Goal: Task Accomplishment & Management: Use online tool/utility

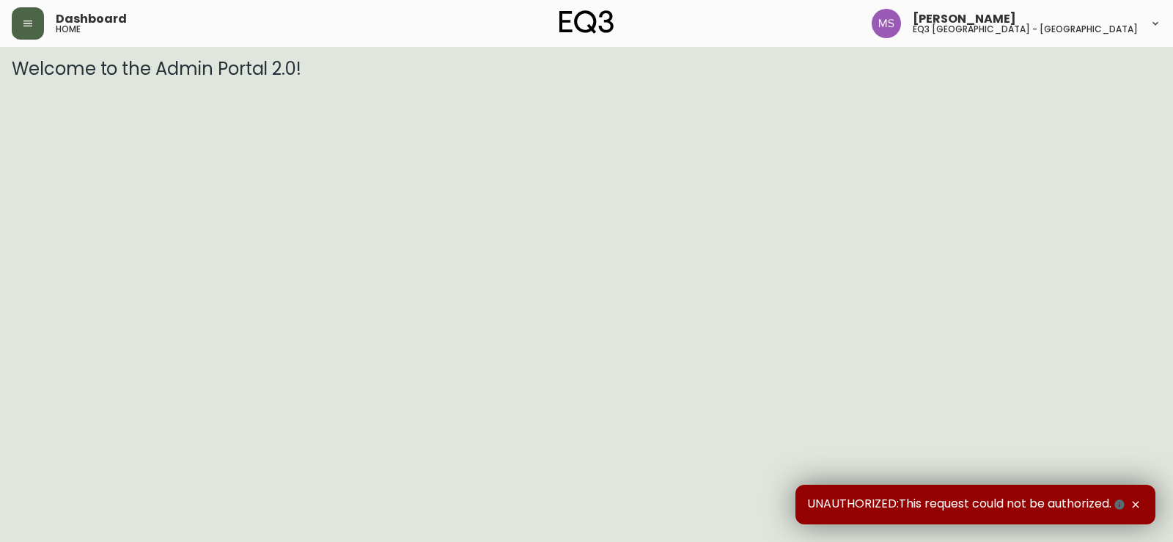
click at [32, 22] on icon "button" at bounding box center [28, 24] width 12 height 12
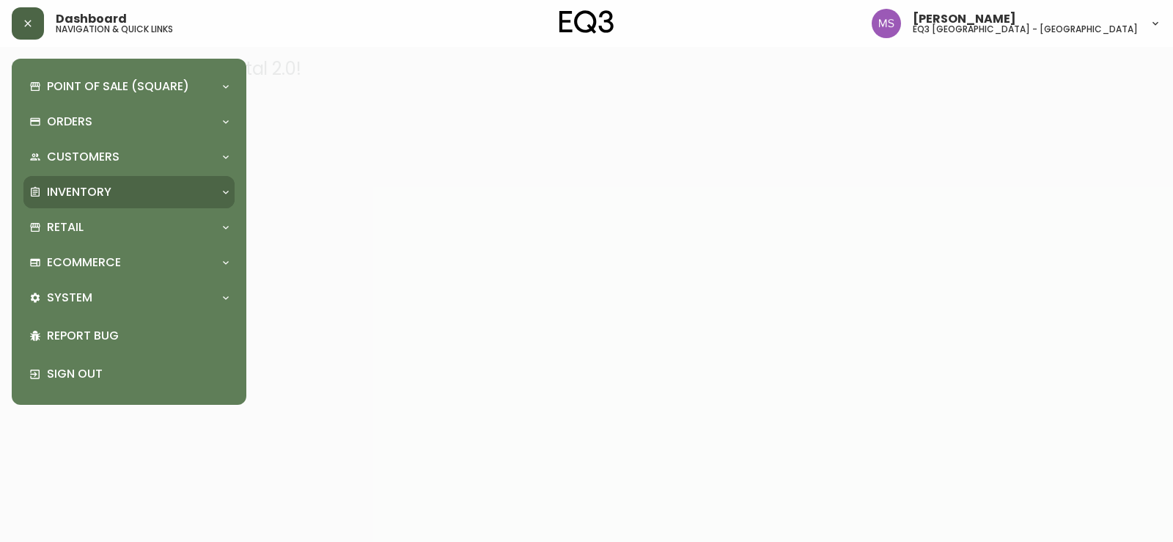
click at [114, 188] on div "Inventory" at bounding box center [121, 192] width 185 height 16
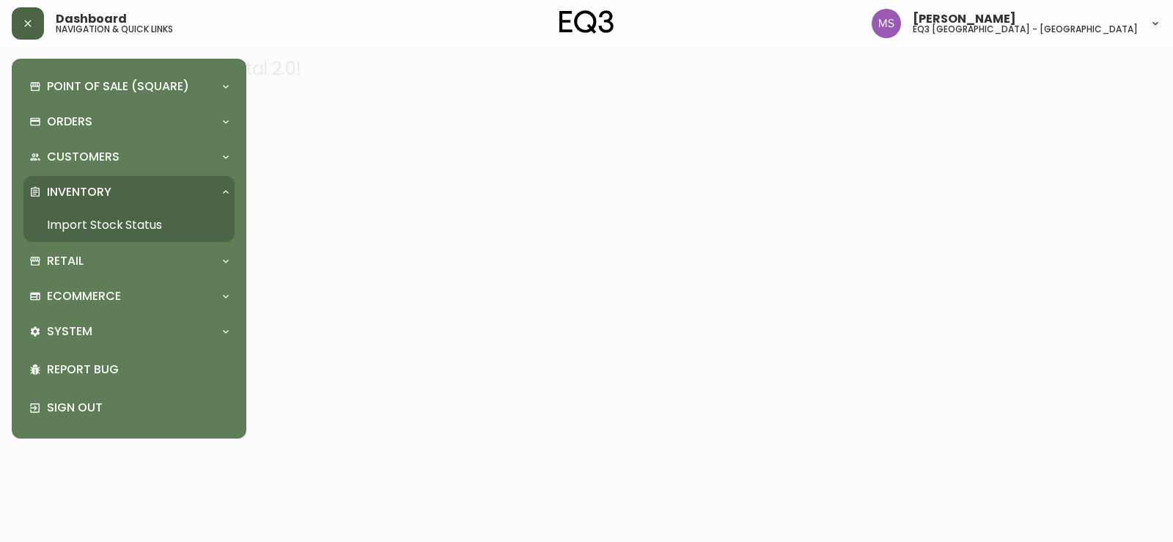
click at [119, 228] on link "Import Stock Status" at bounding box center [128, 225] width 211 height 34
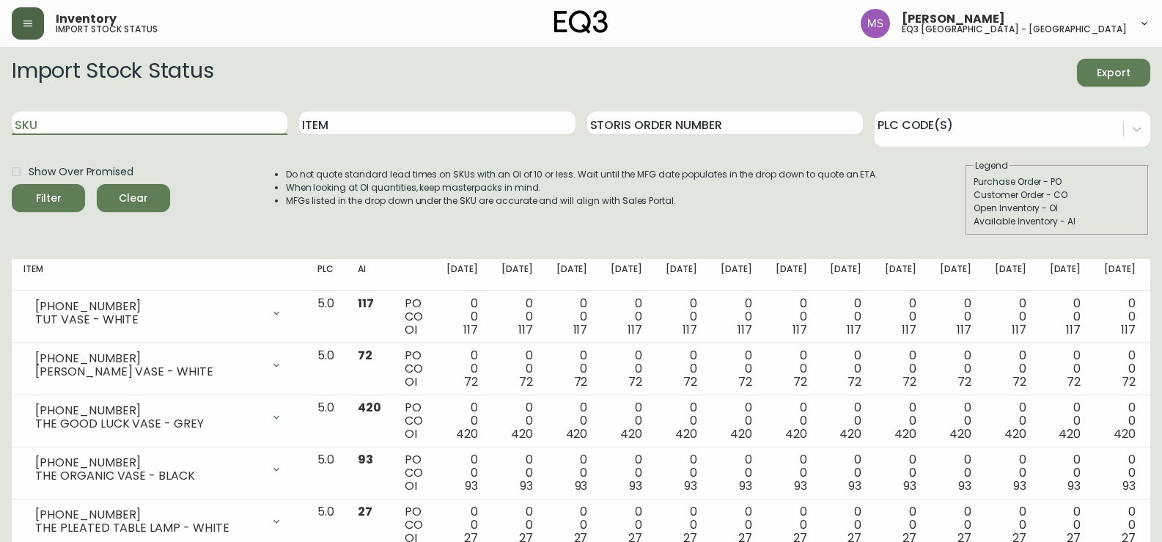
click at [54, 119] on input "SKU" at bounding box center [150, 122] width 276 height 23
click at [12, 184] on button "Filter" at bounding box center [48, 198] width 73 height 28
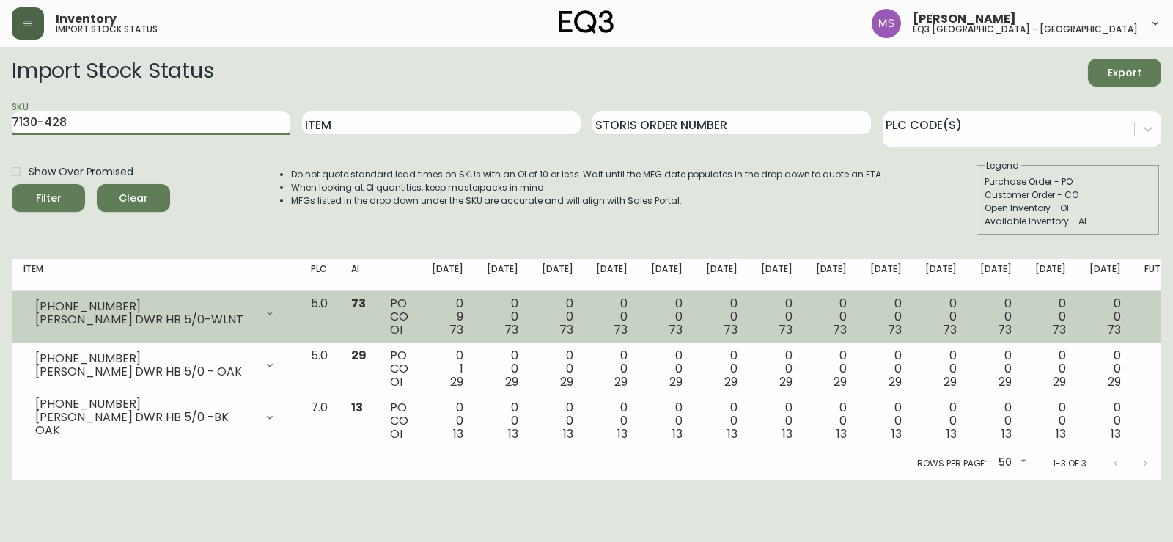
click at [255, 320] on div "[PERSON_NAME] DWR HB 5/0-WLNT" at bounding box center [145, 319] width 220 height 13
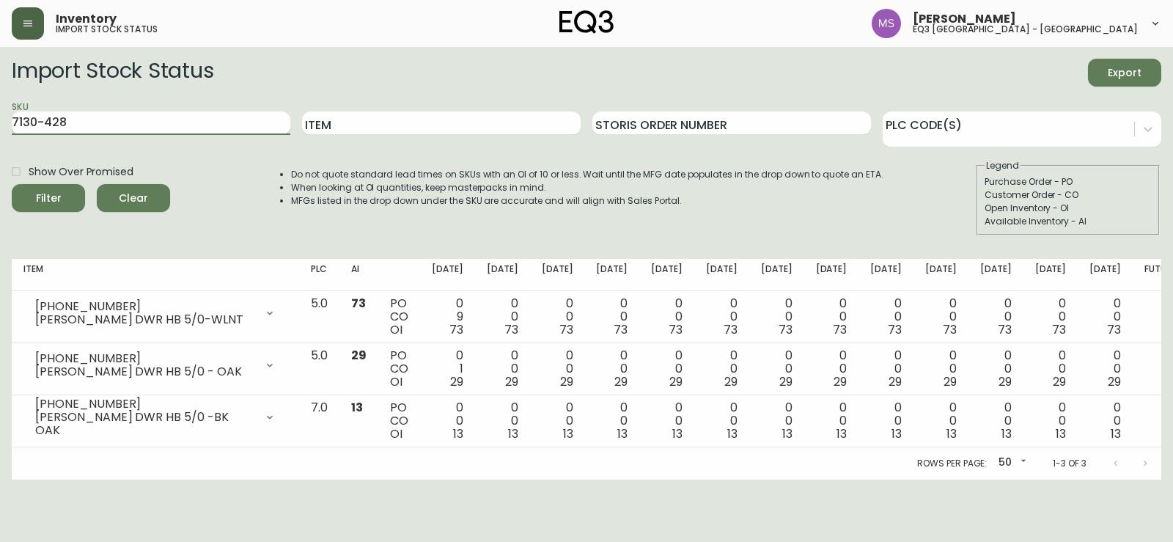
click at [121, 124] on input "7130-428" at bounding box center [151, 122] width 279 height 23
click at [12, 184] on button "Filter" at bounding box center [48, 198] width 73 height 28
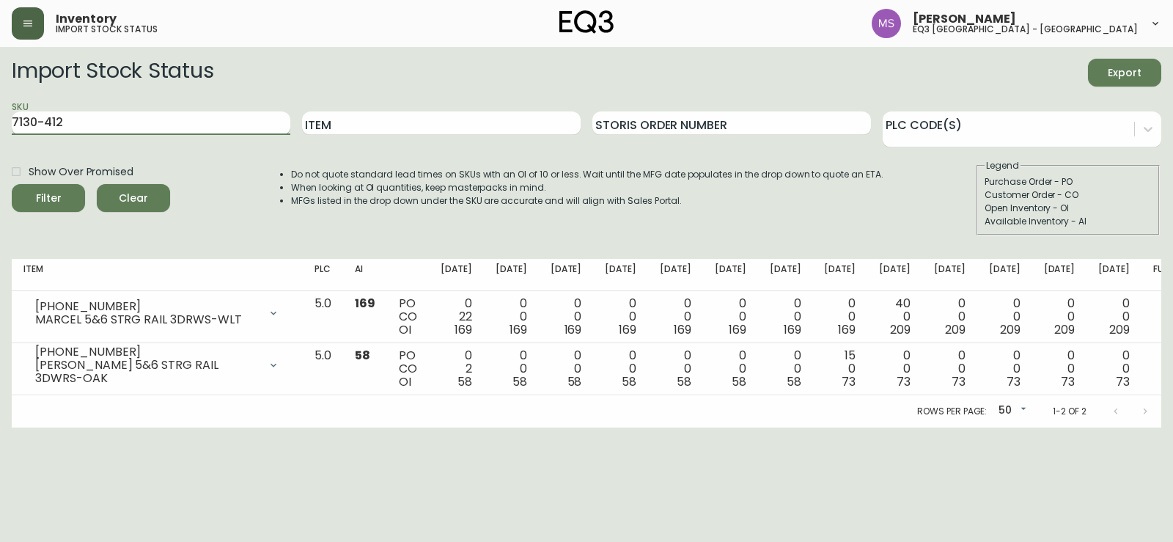
click at [122, 114] on input "7130-412" at bounding box center [151, 122] width 279 height 23
click at [12, 184] on button "Filter" at bounding box center [48, 198] width 73 height 28
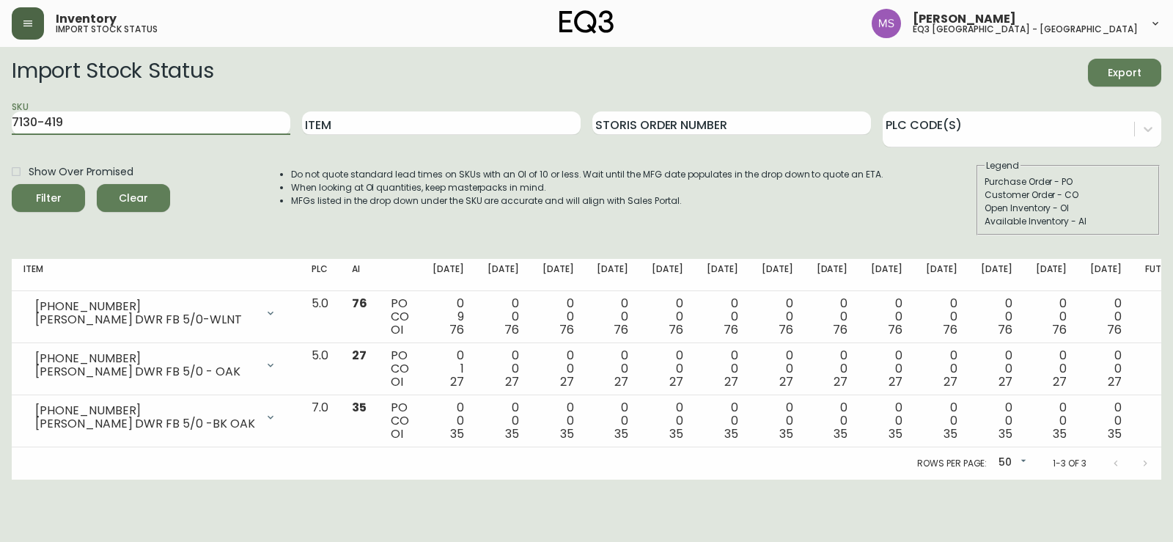
drag, startPoint x: 138, startPoint y: 114, endPoint x: 0, endPoint y: 129, distance: 138.7
click at [0, 129] on main "Import Stock Status Export SKU 7130-419 Item Storis Order Number PLC Code(s) Sh…" at bounding box center [586, 263] width 1173 height 432
click at [12, 184] on button "Filter" at bounding box center [48, 198] width 73 height 28
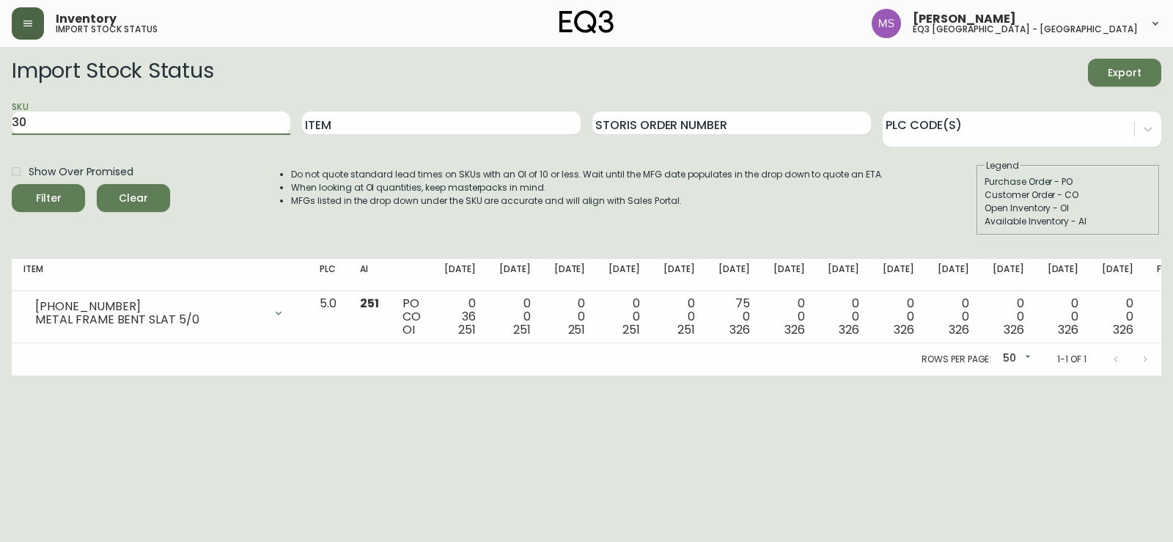
type input "3"
click at [424, 127] on input "Item" at bounding box center [441, 122] width 279 height 23
type input "north"
click at [12, 184] on button "Filter" at bounding box center [48, 198] width 73 height 28
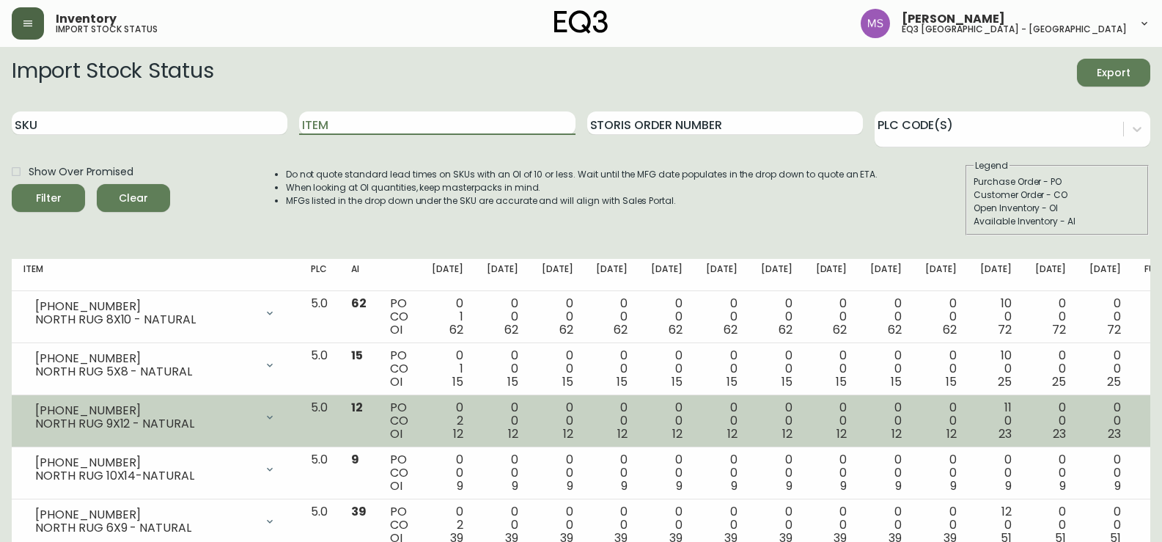
scroll to position [94, 0]
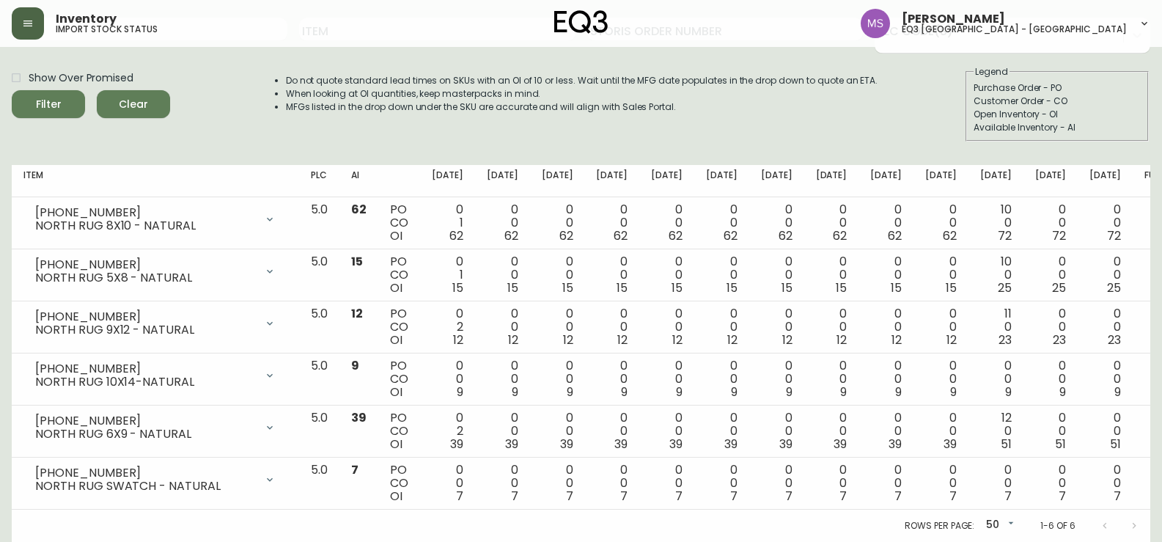
click at [514, 540] on div "Rows per page: 50 50 1-6 of 6" at bounding box center [581, 525] width 1138 height 32
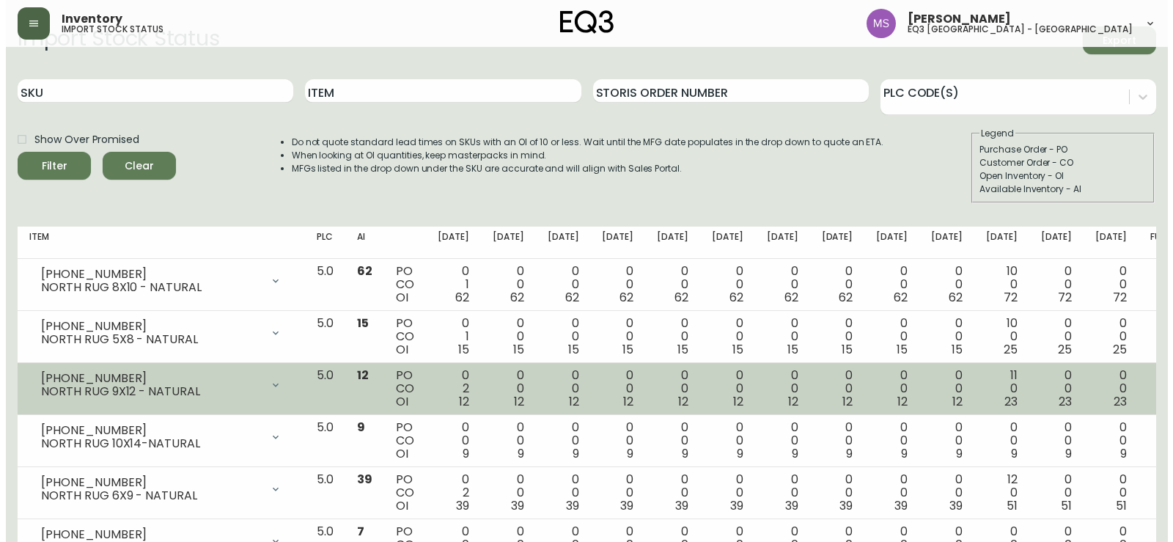
scroll to position [0, 0]
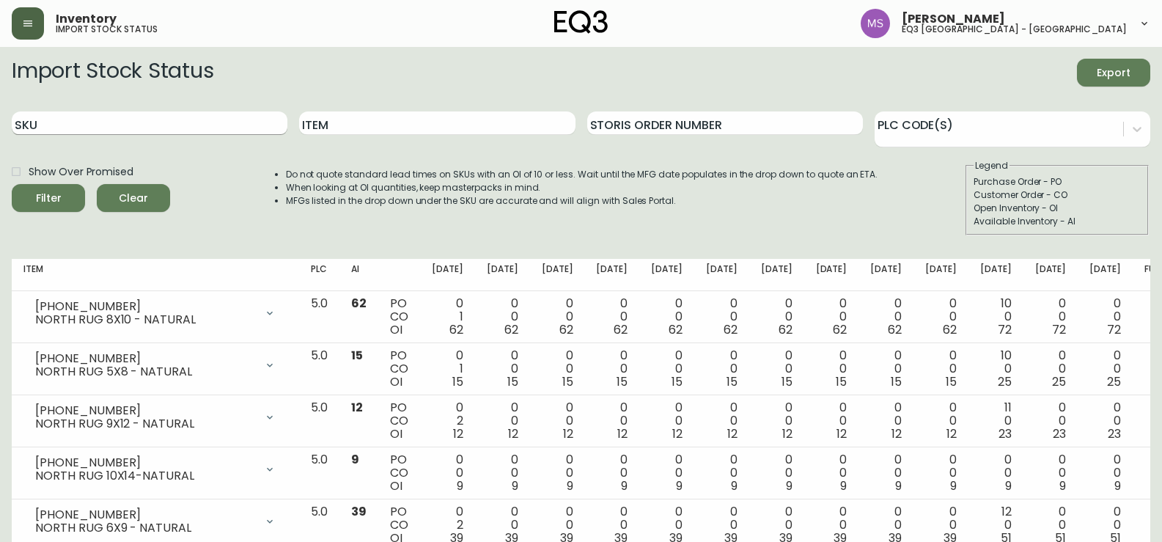
click at [162, 134] on input "SKU" at bounding box center [150, 122] width 276 height 23
click at [100, 125] on input "SKU" at bounding box center [150, 122] width 276 height 23
paste input "[PHONE_NUMBER]"
click at [12, 184] on button "Filter" at bounding box center [48, 198] width 73 height 28
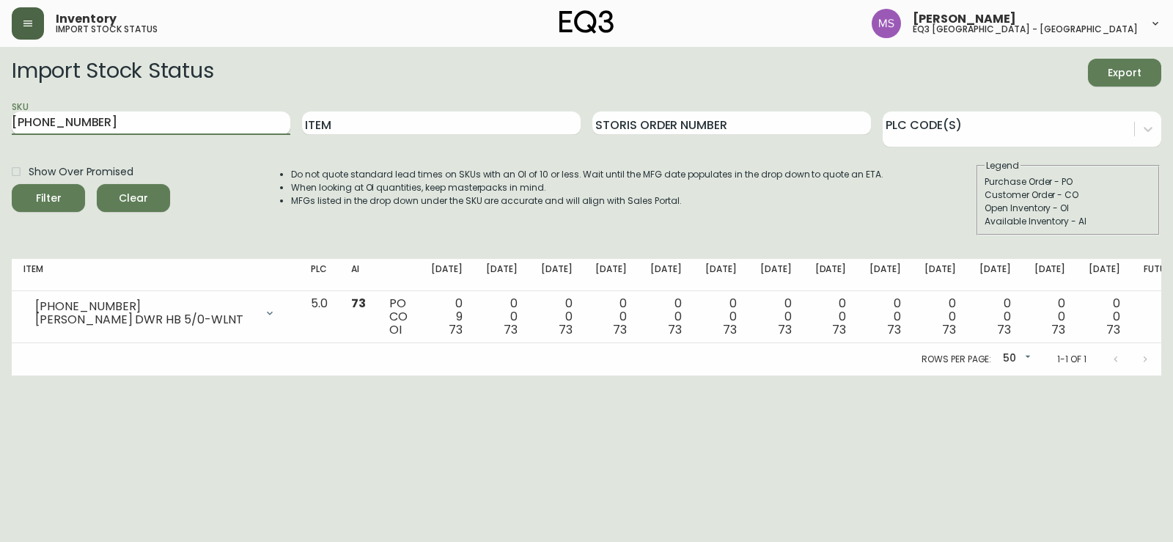
click at [92, 122] on input "[PHONE_NUMBER]" at bounding box center [151, 122] width 279 height 23
paste input "45"
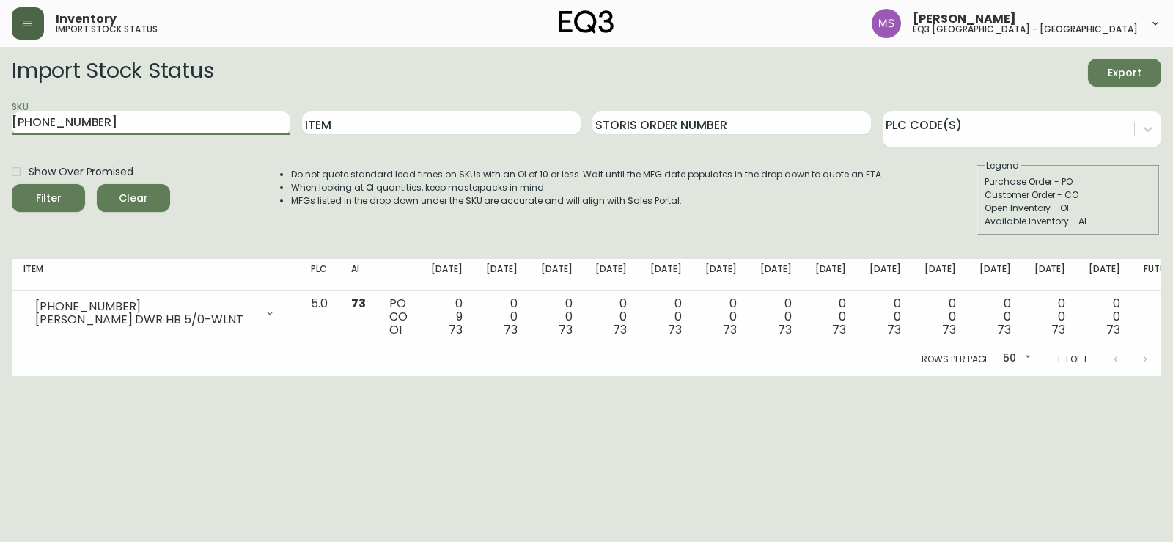
click at [12, 184] on button "Filter" at bounding box center [48, 198] width 73 height 28
click at [119, 118] on input "[PHONE_NUMBER]" at bounding box center [151, 122] width 279 height 23
paste input "12"
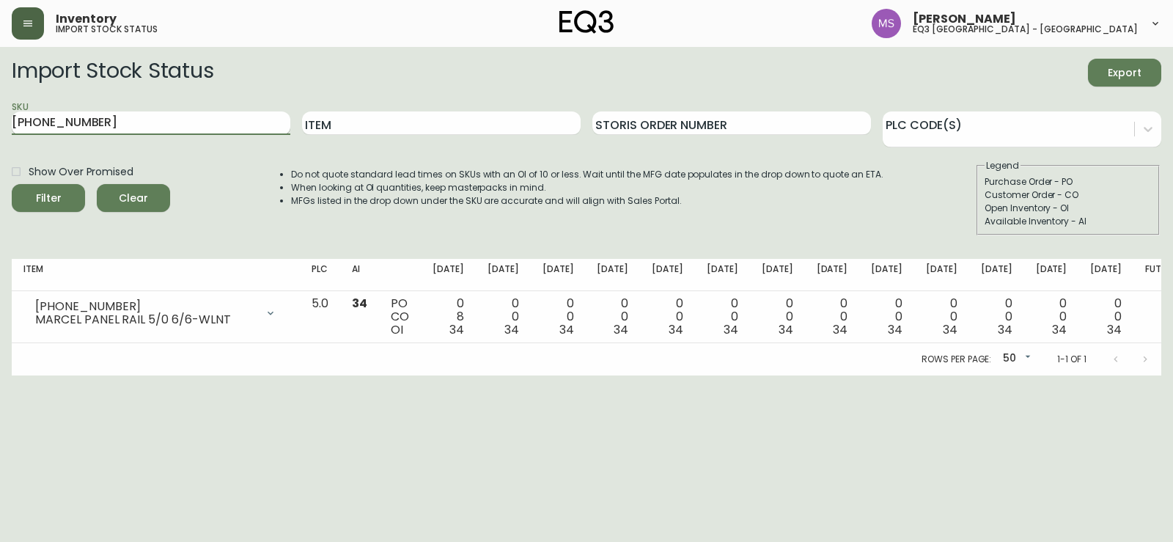
click at [12, 184] on button "Filter" at bounding box center [48, 198] width 73 height 28
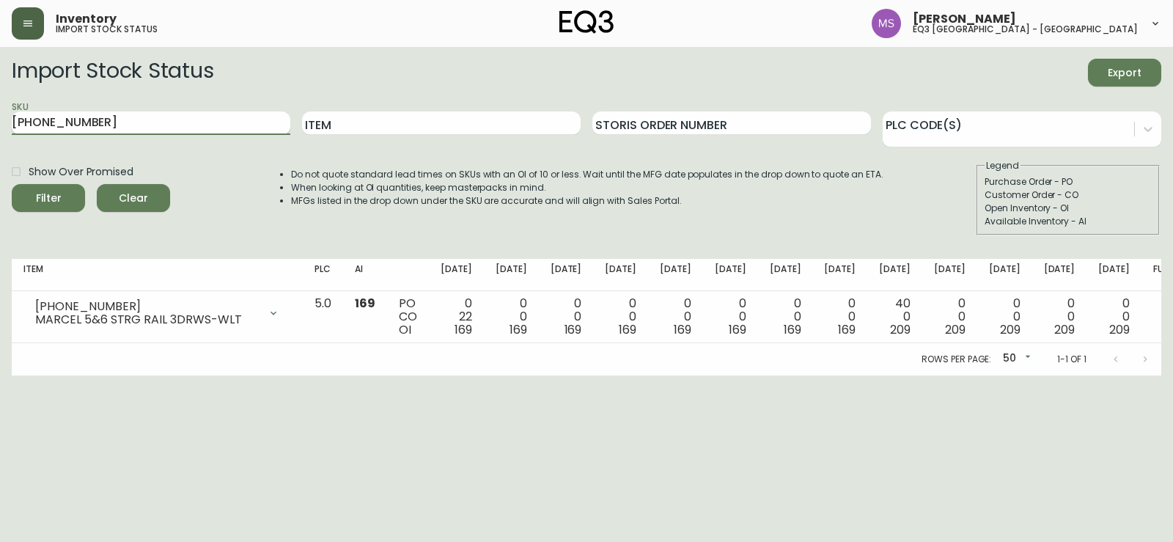
click at [114, 115] on input "[PHONE_NUMBER]" at bounding box center [151, 122] width 279 height 23
paste input "9"
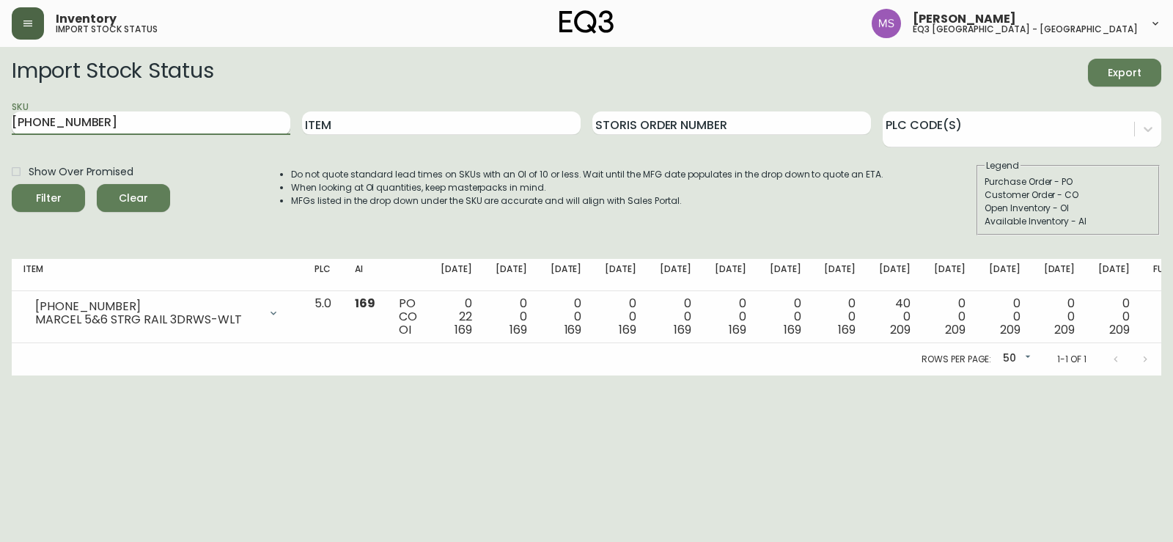
click at [12, 184] on button "Filter" at bounding box center [48, 198] width 73 height 28
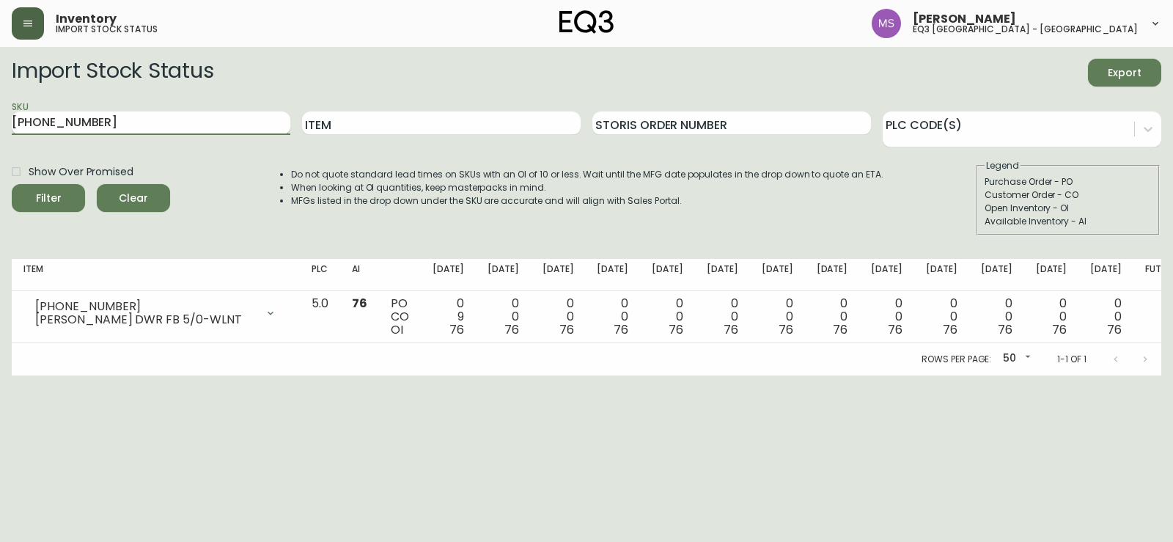
click at [126, 125] on input "[PHONE_NUMBER]" at bounding box center [151, 122] width 279 height 23
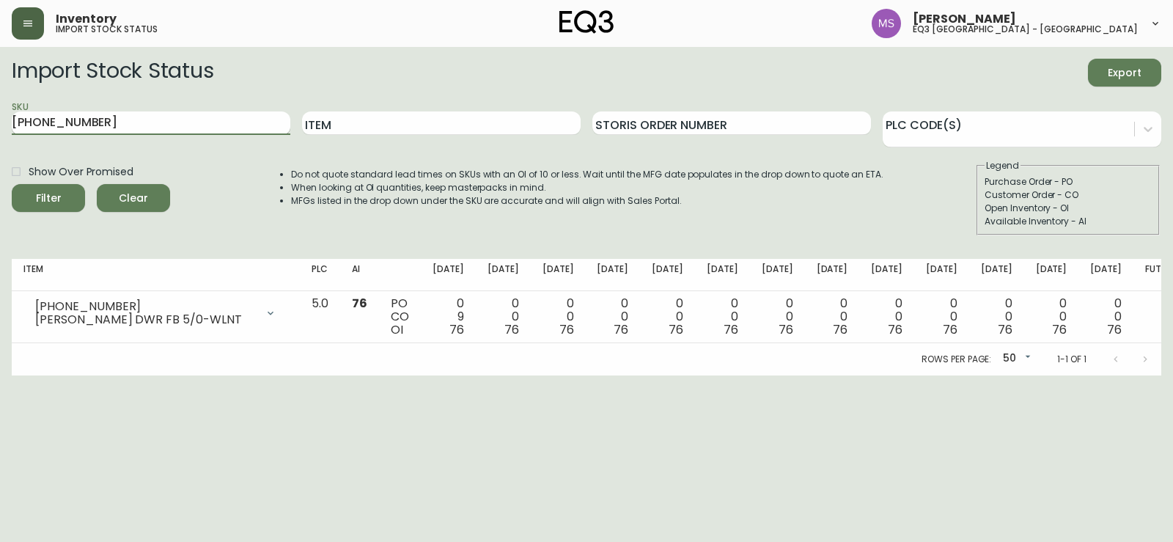
paste input "[PHONE_NUMBER]"
click at [12, 184] on button "Filter" at bounding box center [48, 198] width 73 height 28
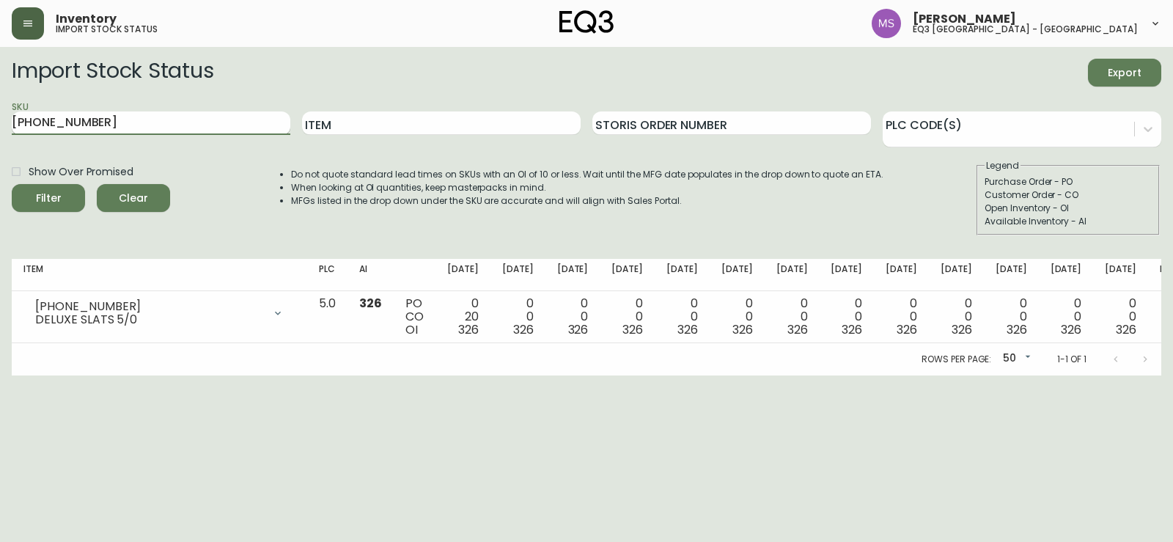
click at [108, 116] on input "[PHONE_NUMBER]" at bounding box center [151, 122] width 279 height 23
paste input "[PHONE_NUMBER]"
click at [12, 184] on button "Filter" at bounding box center [48, 198] width 73 height 28
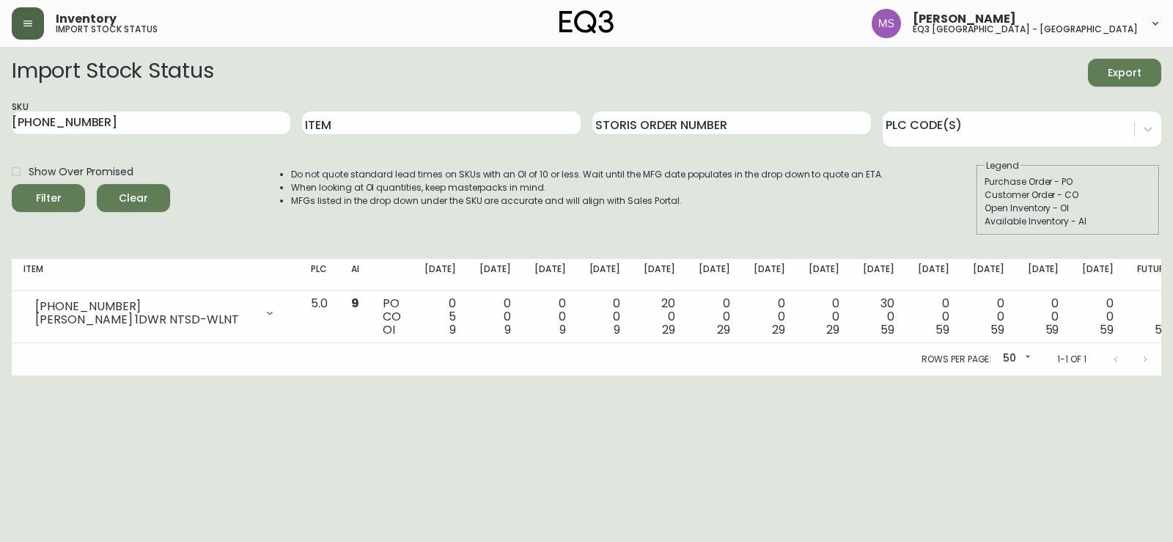
click at [0, 111] on main "Import Stock Status Export SKU [PHONE_NUMBER] Item Storis Order Number PLC Code…" at bounding box center [586, 211] width 1173 height 328
drag, startPoint x: 60, startPoint y: 123, endPoint x: 79, endPoint y: 123, distance: 19.1
click at [66, 123] on input "[PHONE_NUMBER]" at bounding box center [151, 122] width 279 height 23
type input "[PHONE_NUMBER]"
click at [12, 184] on button "Filter" at bounding box center [48, 198] width 73 height 28
